Goal: Transaction & Acquisition: Book appointment/travel/reservation

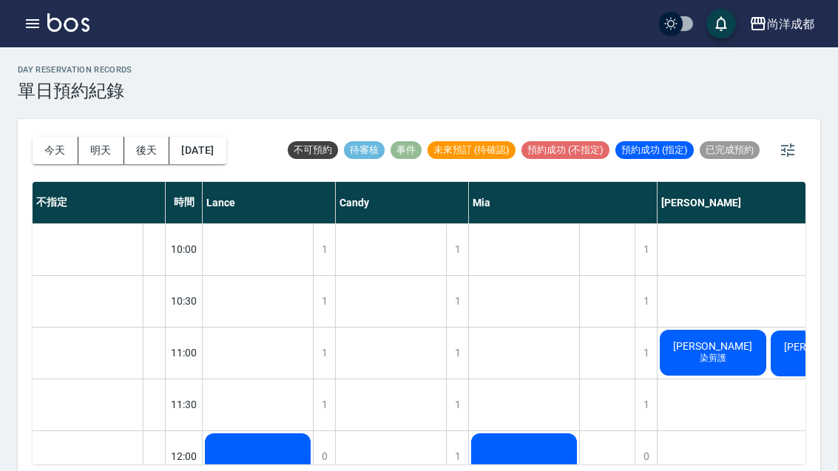
scroll to position [109, 0]
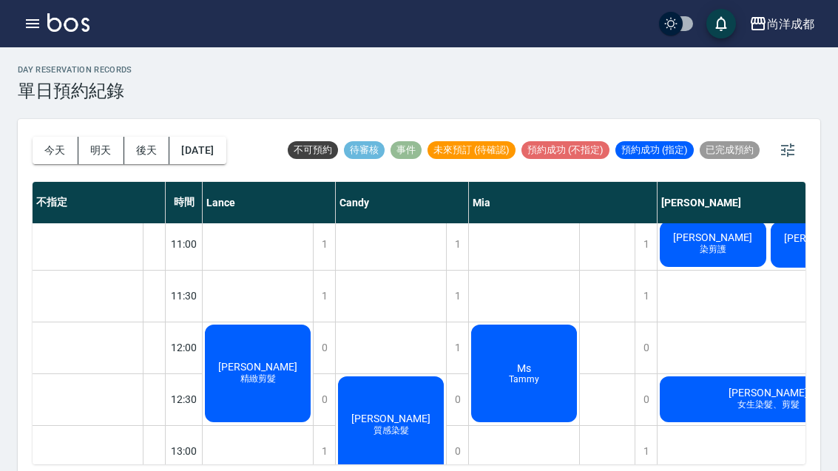
click at [54, 153] on button "今天" at bounding box center [56, 150] width 46 height 27
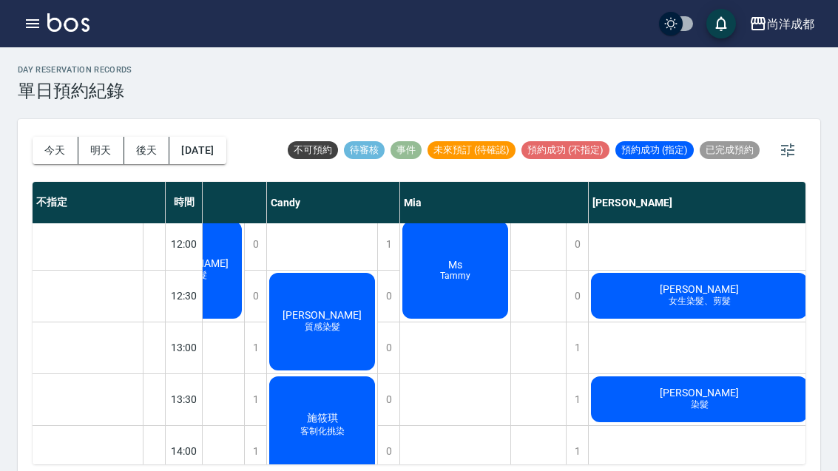
scroll to position [214, 69]
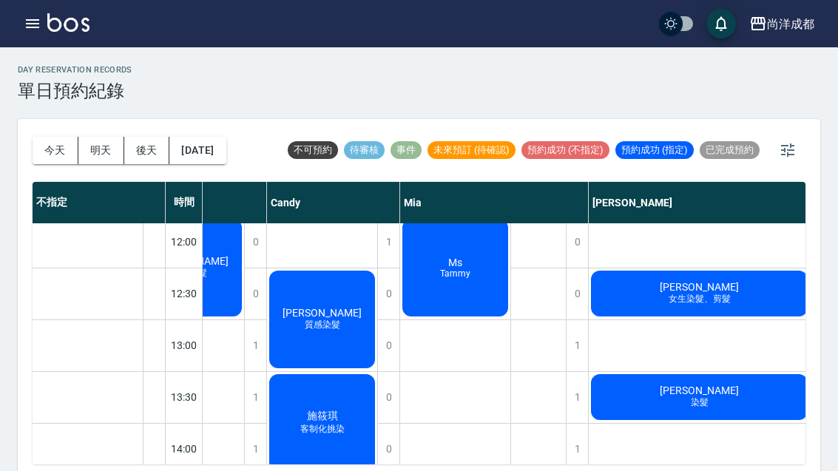
click at [747, 396] on div "[PERSON_NAME] 染髮" at bounding box center [698, 397] width 221 height 50
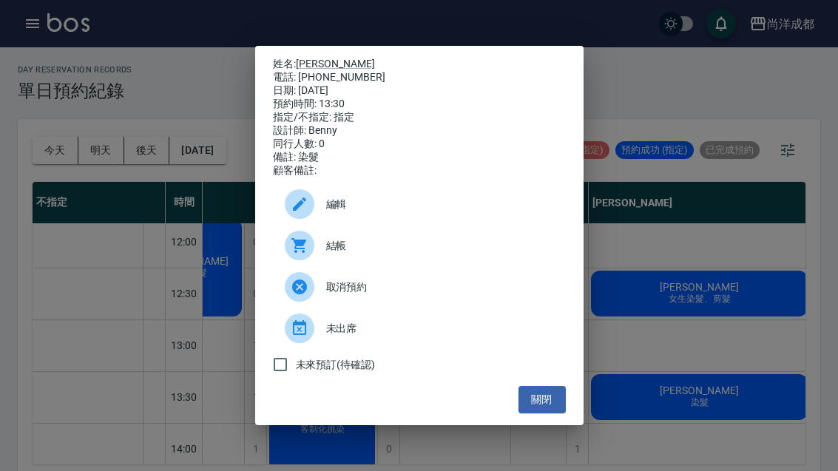
click at [549, 413] on button "關閉" at bounding box center [541, 399] width 47 height 27
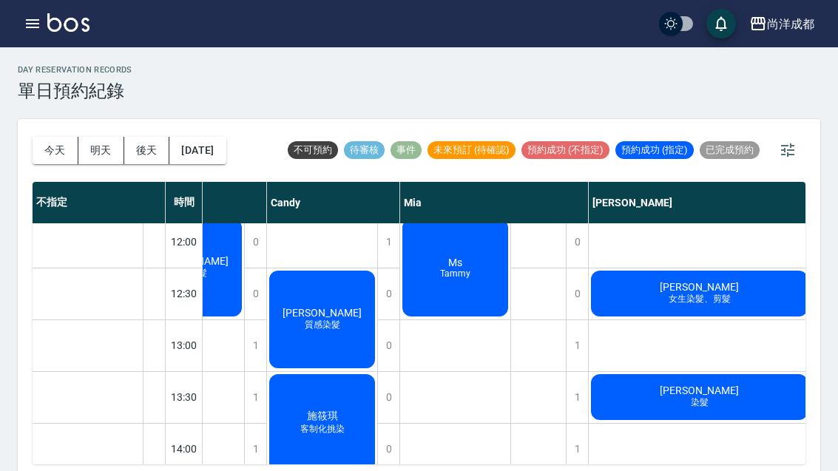
click at [54, 145] on button "今天" at bounding box center [56, 150] width 46 height 27
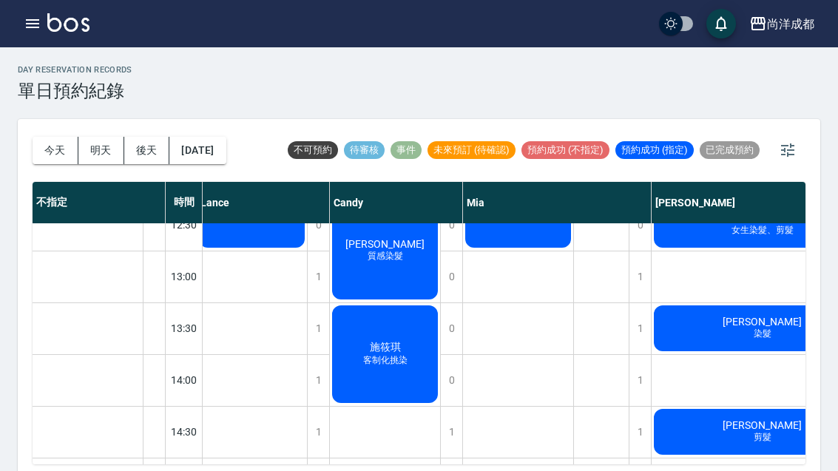
scroll to position [281, 6]
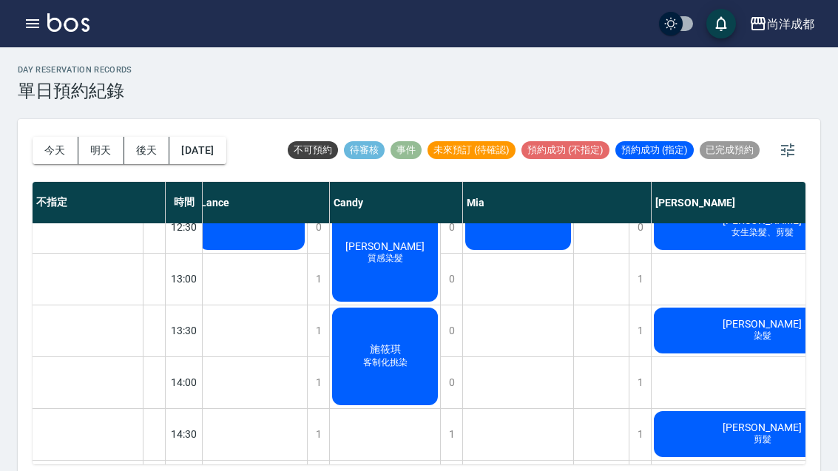
click at [384, 351] on span "施筱琪" at bounding box center [385, 349] width 37 height 13
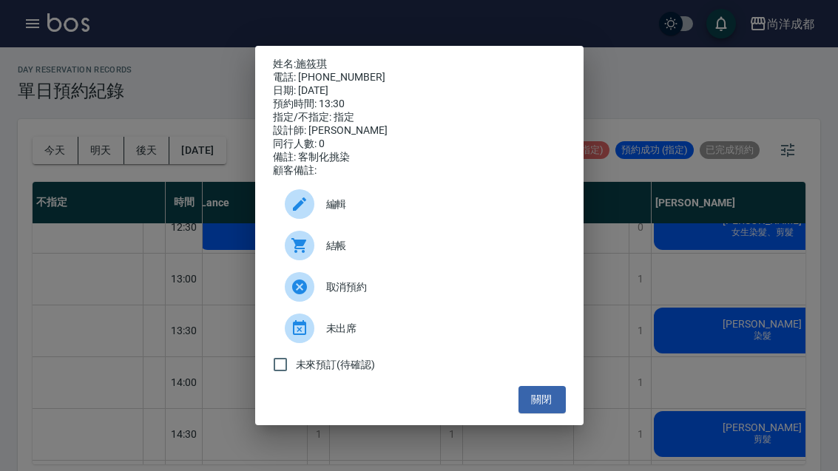
click at [550, 413] on button "關閉" at bounding box center [541, 399] width 47 height 27
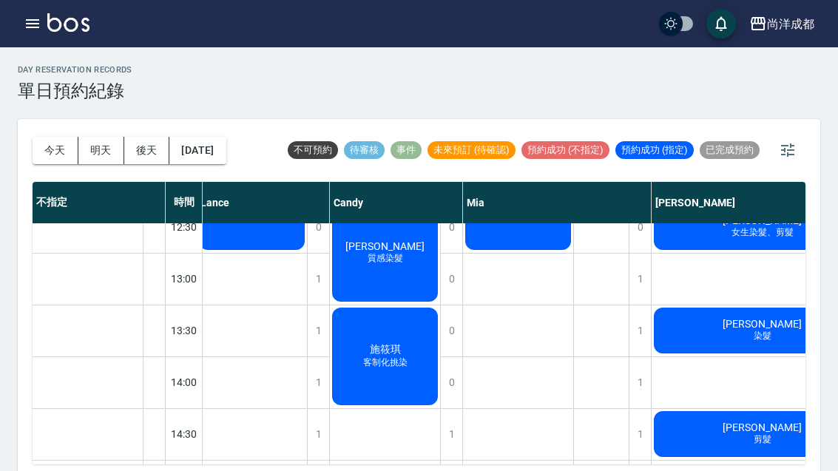
click at [58, 149] on button "今天" at bounding box center [56, 150] width 46 height 27
click at [206, 158] on button "[DATE]" at bounding box center [197, 150] width 56 height 27
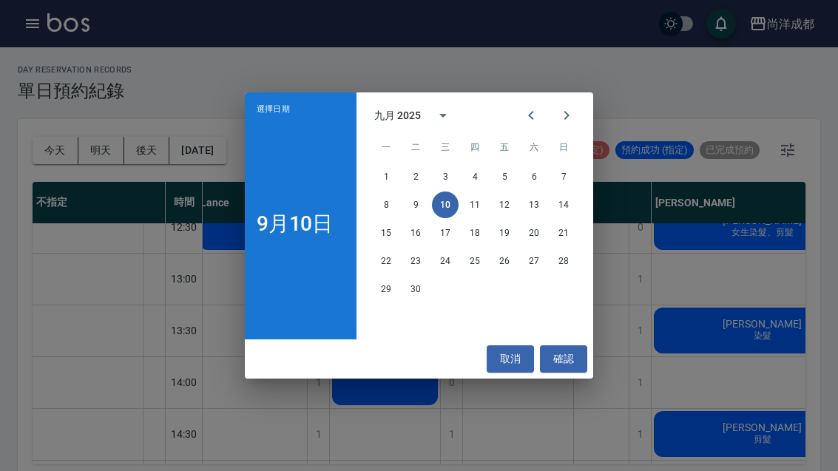
click at [505, 214] on button "12" at bounding box center [504, 204] width 27 height 27
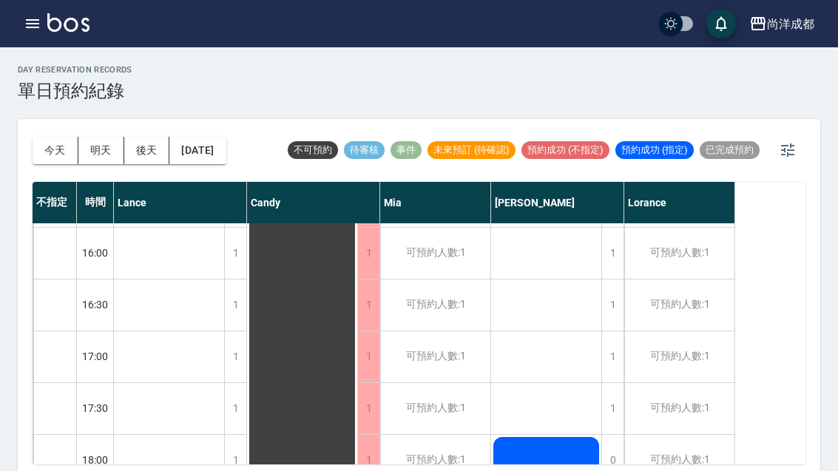
scroll to position [620, 0]
click at [618, 359] on div "1" at bounding box center [612, 354] width 22 height 51
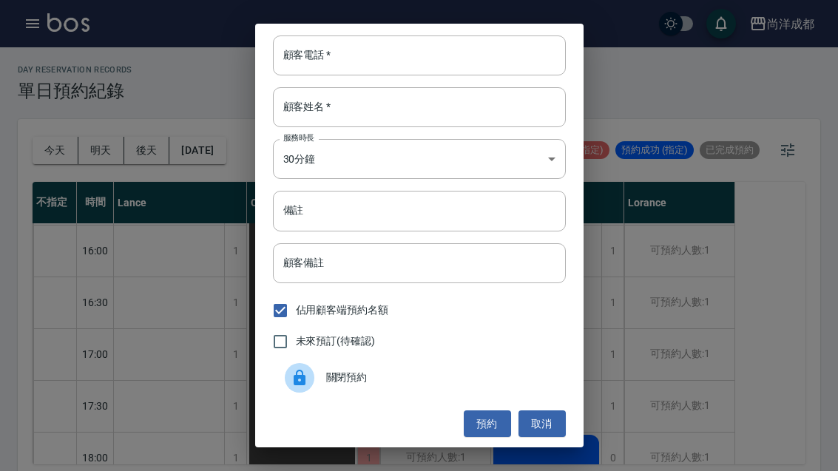
click at [495, 55] on input "顧客電話   *" at bounding box center [419, 55] width 293 height 40
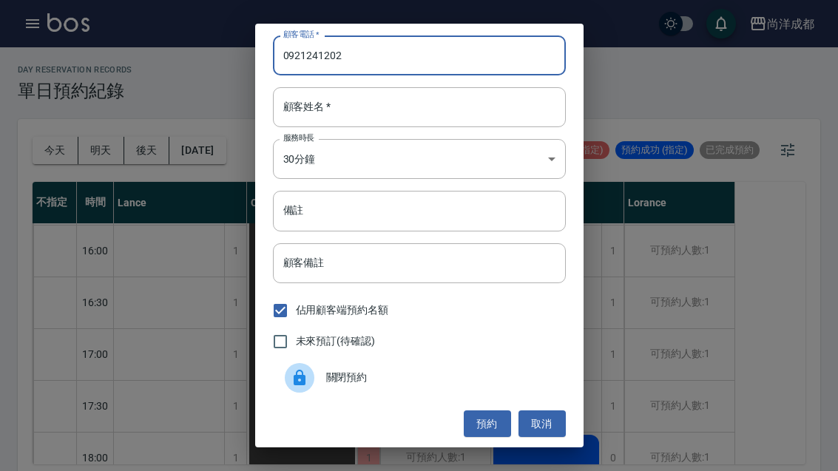
type input "0921241202"
click at [429, 101] on input "顧客姓名   *" at bounding box center [419, 107] width 293 height 40
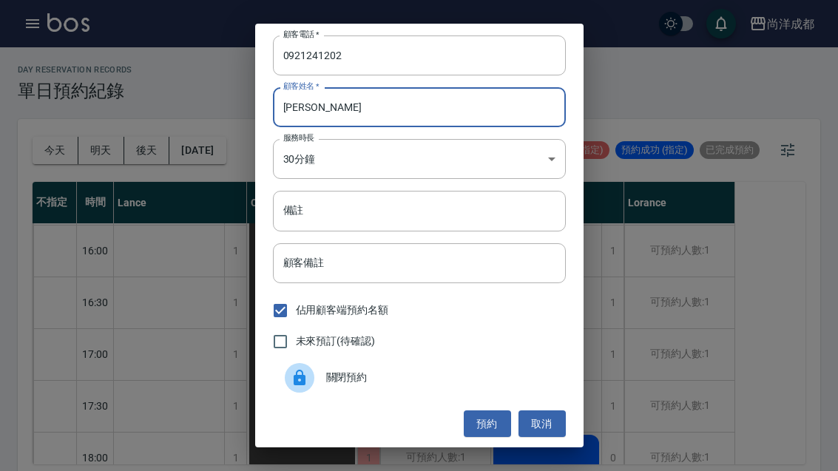
scroll to position [0, 0]
type input "[PERSON_NAME]"
click at [415, 212] on input "備註" at bounding box center [419, 211] width 293 height 40
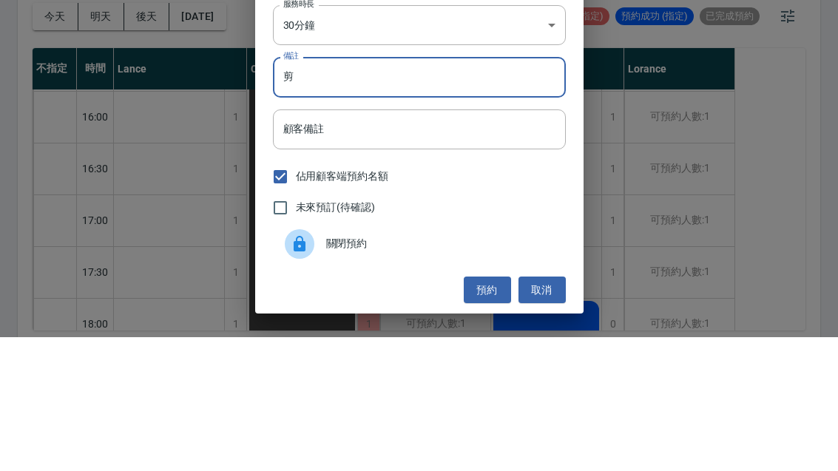
type input "剪"
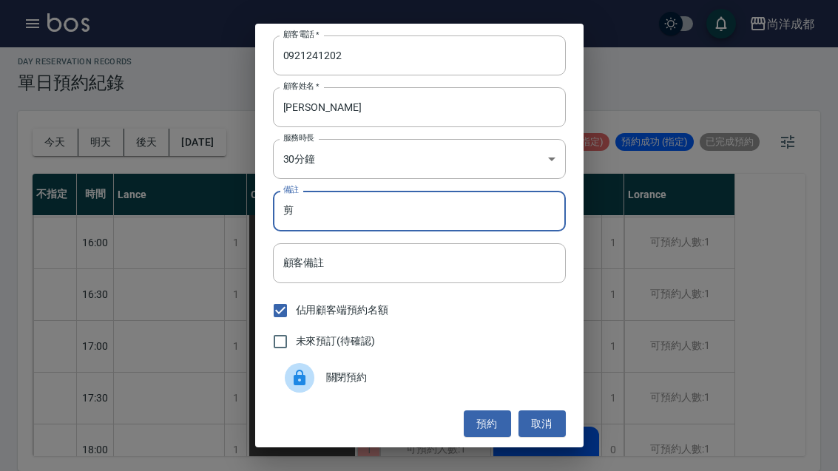
click at [489, 421] on button "預約" at bounding box center [487, 423] width 47 height 27
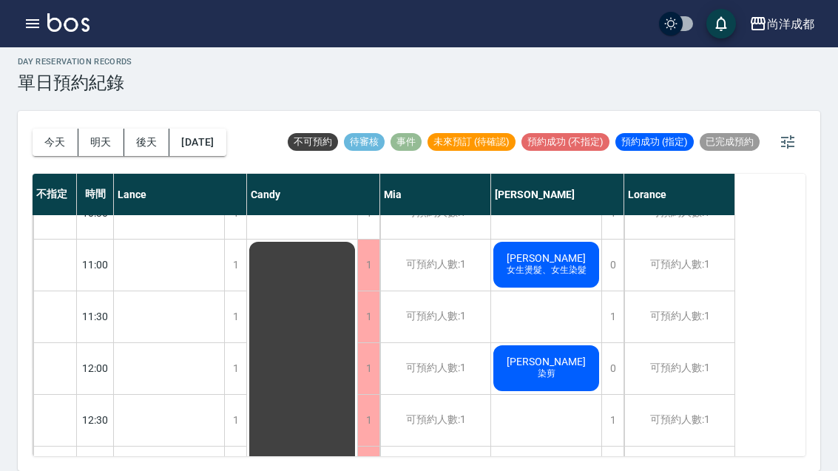
click at [51, 129] on button "今天" at bounding box center [56, 142] width 46 height 27
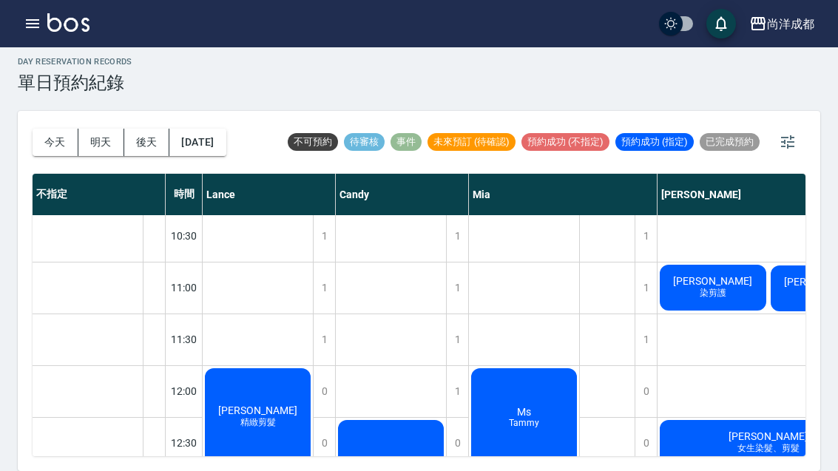
scroll to position [55, 0]
